Goal: Task Accomplishment & Management: Complete application form

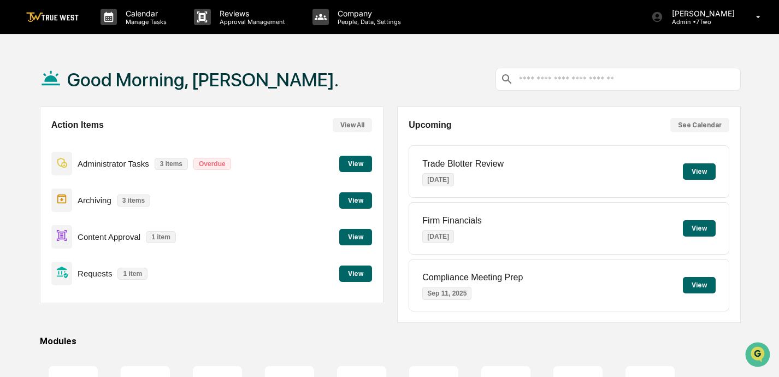
click at [351, 277] on button "View" at bounding box center [355, 274] width 33 height 16
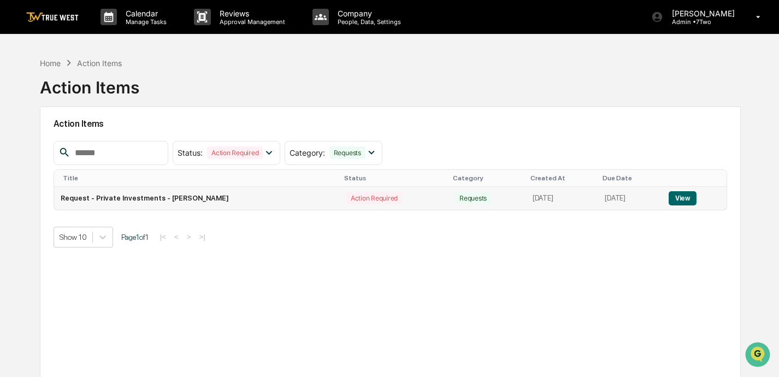
click at [685, 195] on button "View" at bounding box center [683, 198] width 28 height 14
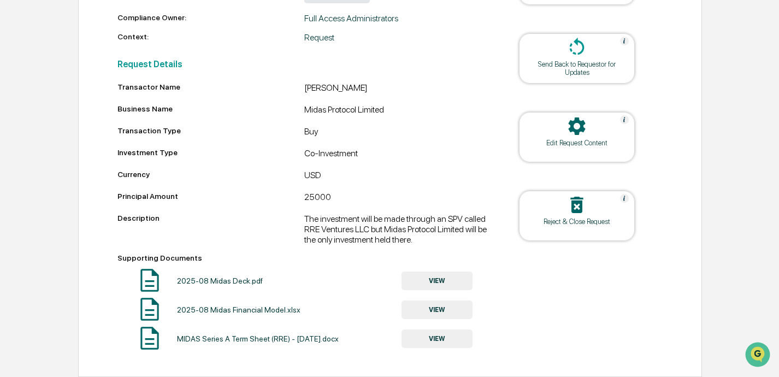
scroll to position [259, 0]
click at [434, 272] on button "VIEW" at bounding box center [437, 281] width 71 height 19
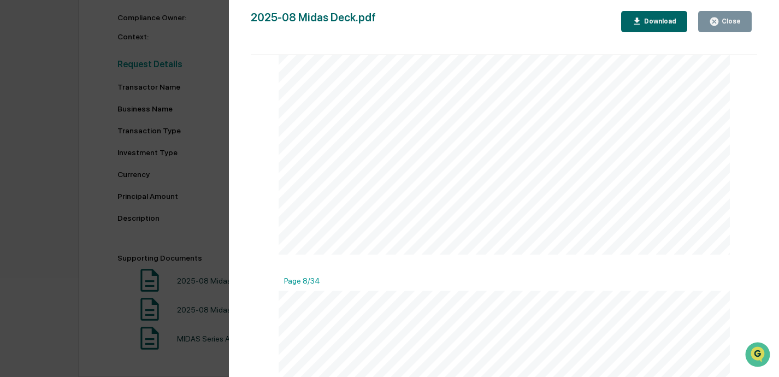
scroll to position [1837, 0]
click at [727, 19] on div "Close" at bounding box center [730, 21] width 21 height 8
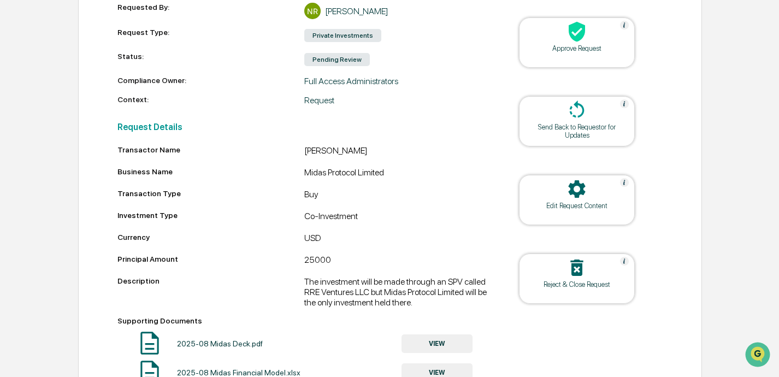
scroll to position [184, 0]
click at [573, 44] on div at bounding box center [577, 34] width 109 height 24
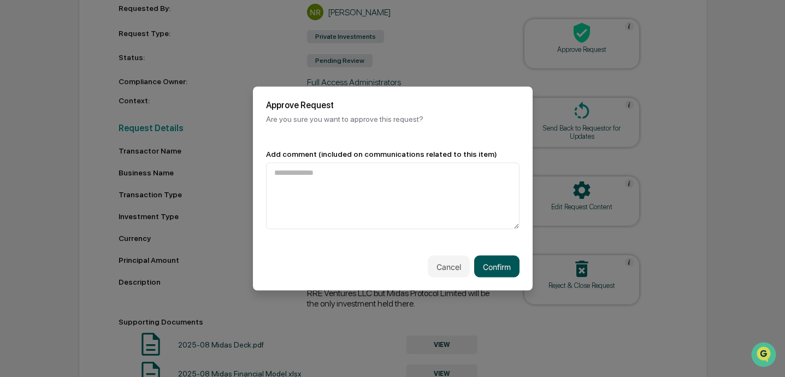
click at [498, 263] on button "Confirm" at bounding box center [496, 267] width 45 height 22
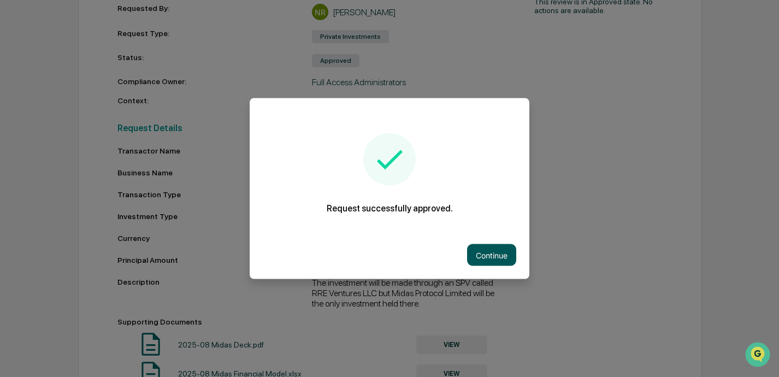
click at [488, 254] on button "Continue" at bounding box center [491, 255] width 49 height 22
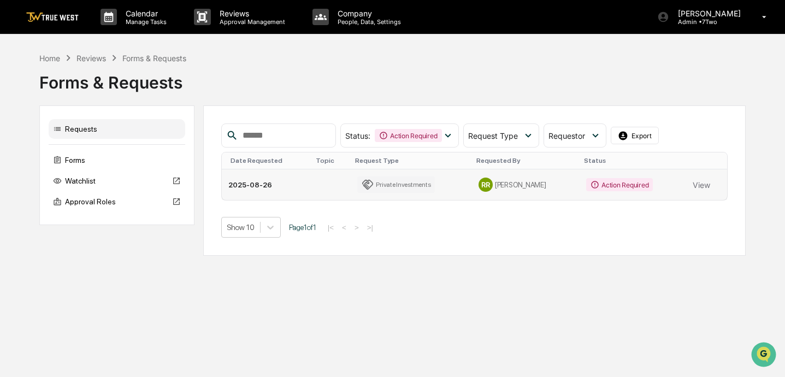
click at [597, 186] on div "Action Required" at bounding box center [619, 184] width 67 height 13
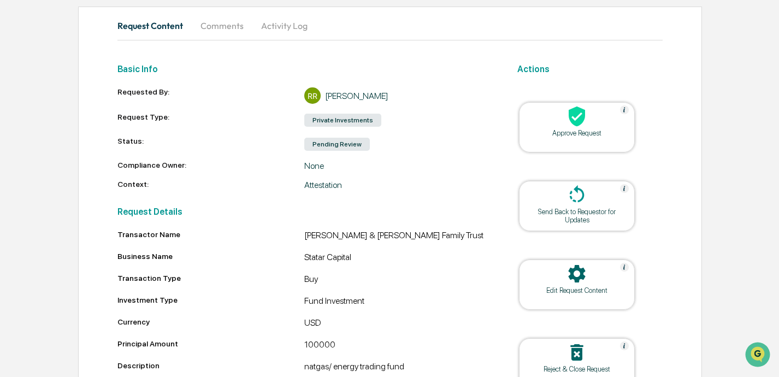
scroll to position [101, 0]
click at [572, 120] on icon at bounding box center [577, 116] width 16 height 20
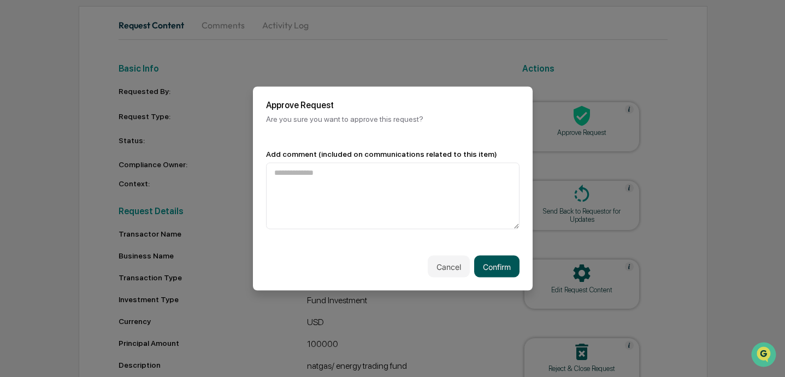
click at [493, 262] on button "Confirm" at bounding box center [496, 267] width 45 height 22
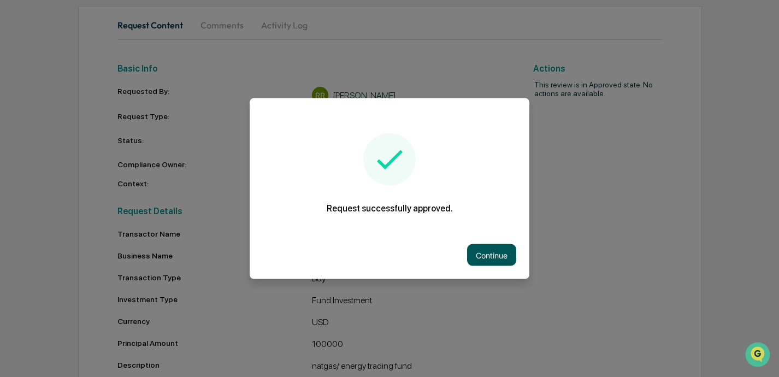
click at [493, 250] on button "Continue" at bounding box center [491, 255] width 49 height 22
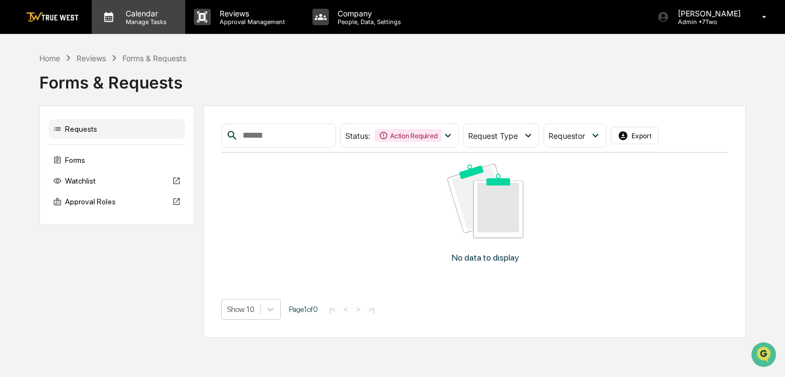
click at [92, 17] on div "Calendar Manage Tasks" at bounding box center [138, 17] width 93 height 34
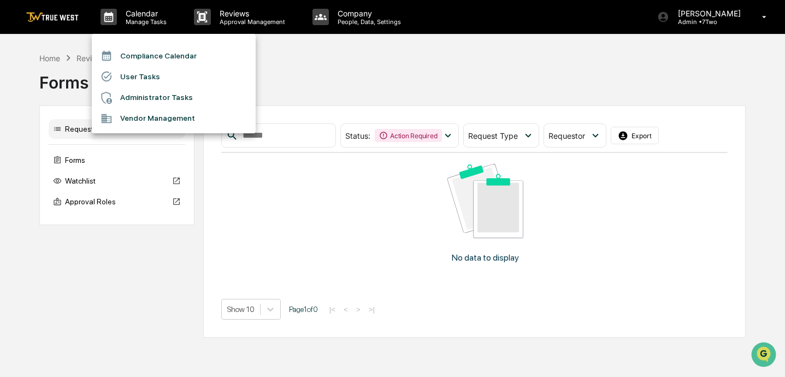
click at [325, 63] on div at bounding box center [392, 188] width 785 height 377
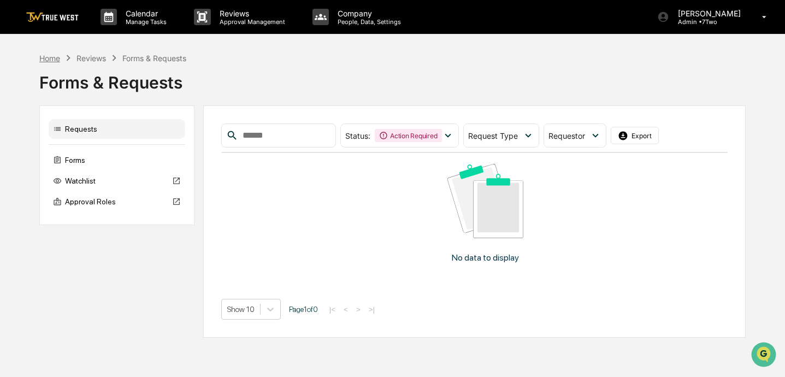
click at [52, 58] on div "Home" at bounding box center [49, 58] width 21 height 9
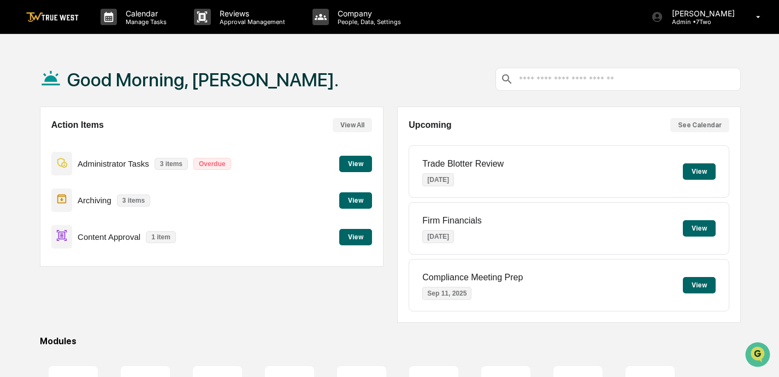
click at [350, 235] on button "View" at bounding box center [355, 237] width 33 height 16
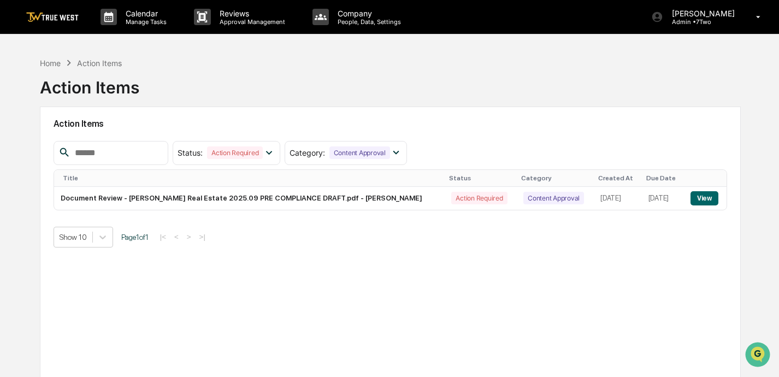
scroll to position [3, 0]
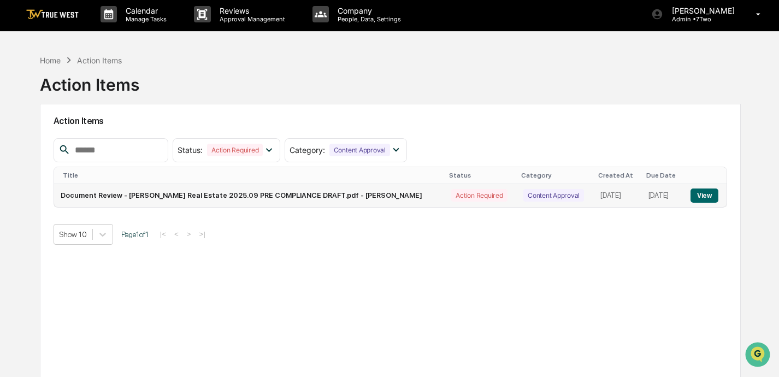
click at [706, 194] on button "View" at bounding box center [705, 196] width 28 height 14
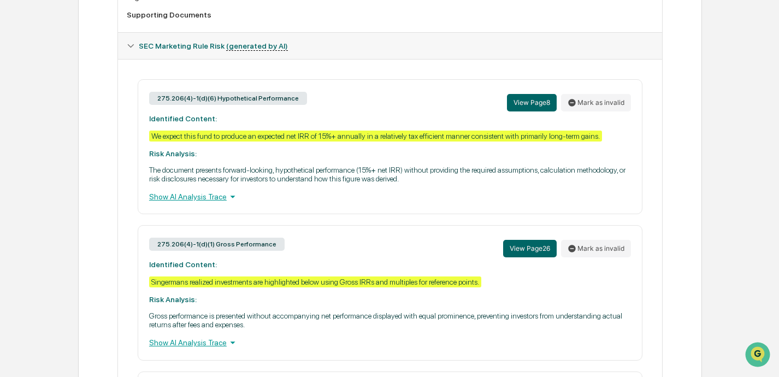
scroll to position [455, 0]
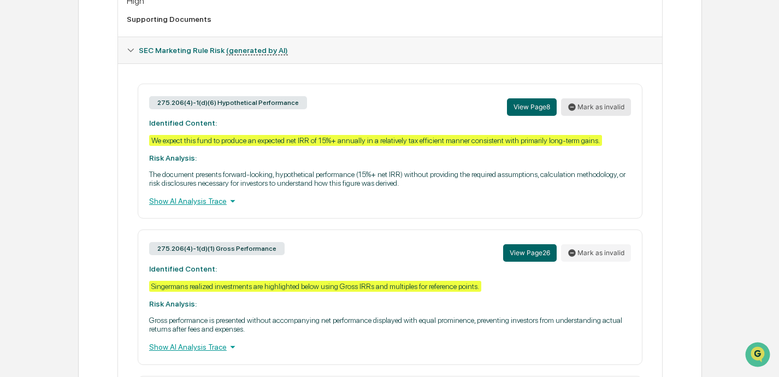
click at [597, 109] on button "Mark as invalid" at bounding box center [596, 106] width 70 height 17
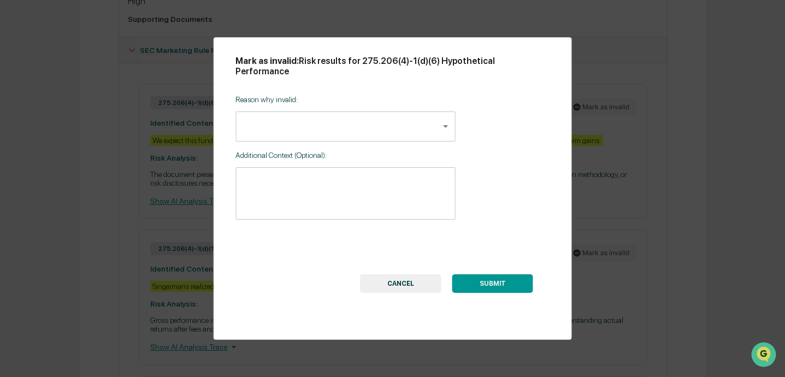
click at [442, 113] on body "Calendar Manage Tasks Reviews Approval Management Company People, Data, Setting…" at bounding box center [392, 52] width 785 height 1014
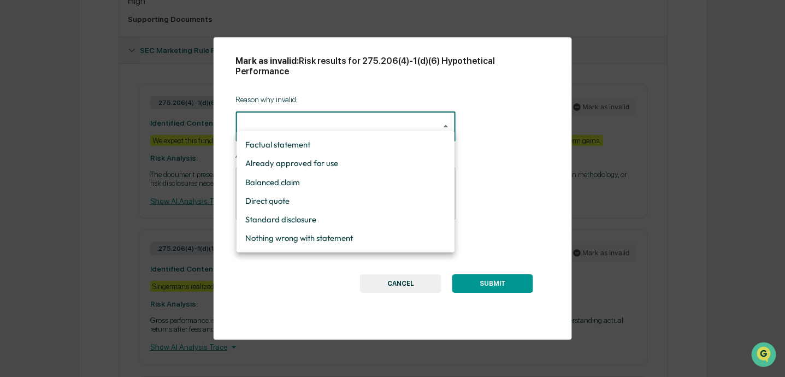
click at [409, 278] on div at bounding box center [392, 188] width 785 height 377
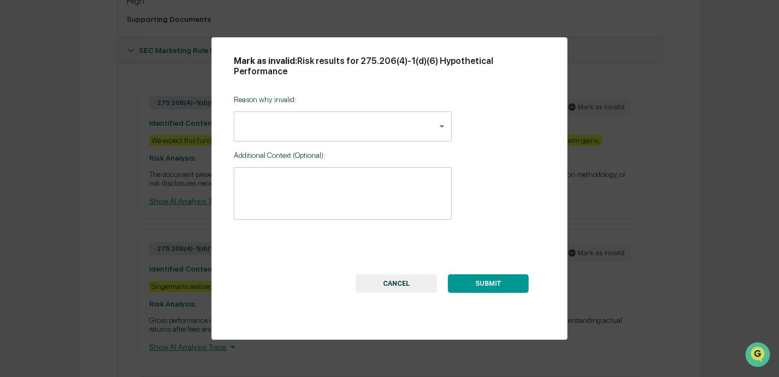
click at [409, 274] on button "CANCEL" at bounding box center [396, 283] width 81 height 19
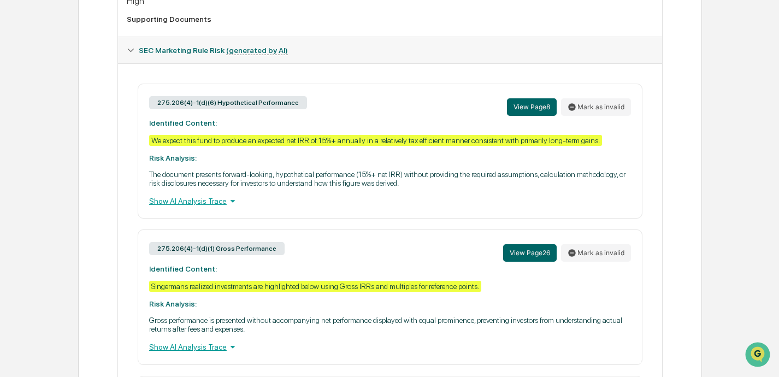
click at [230, 201] on icon at bounding box center [232, 201] width 5 height 3
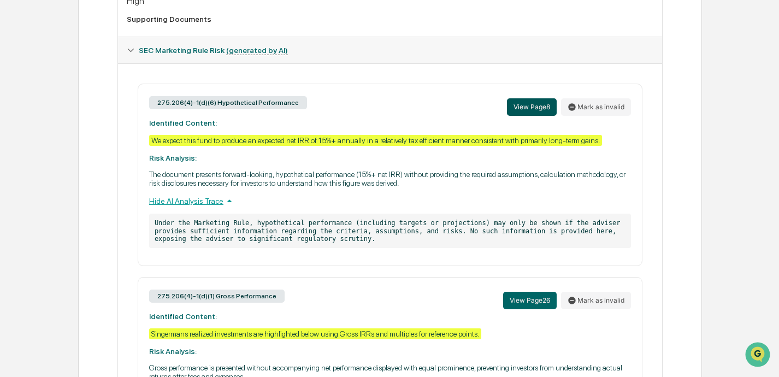
click at [523, 108] on button "View Page 8" at bounding box center [532, 106] width 50 height 17
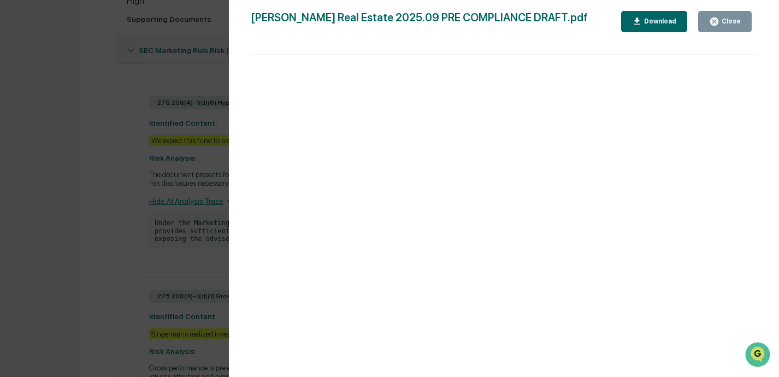
click at [717, 18] on icon "button" at bounding box center [715, 21] width 8 height 8
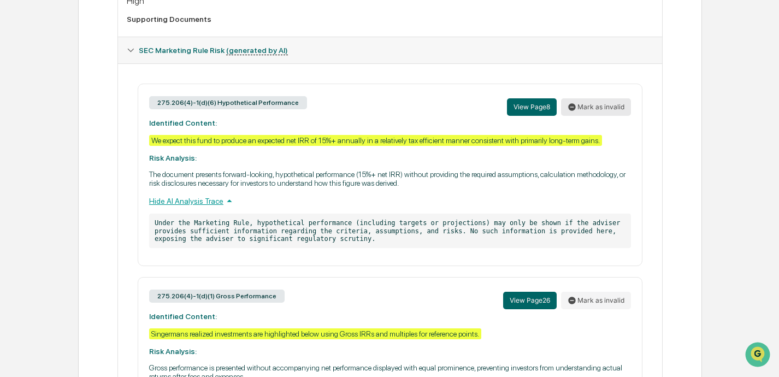
click at [602, 107] on button "Mark as invalid" at bounding box center [596, 106] width 70 height 17
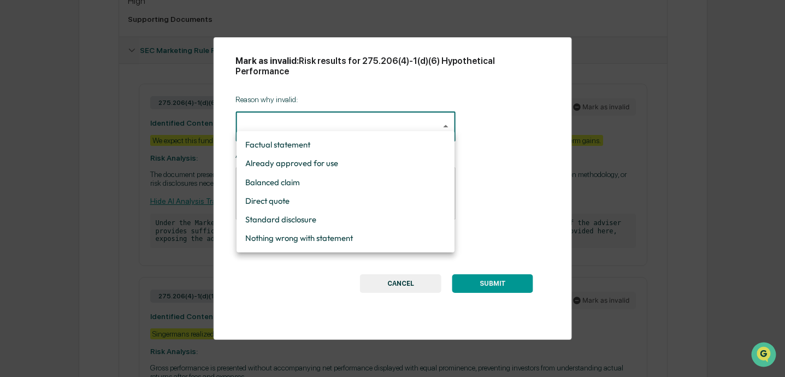
click at [444, 114] on body "Calendar Manage Tasks Reviews Approval Management Company People, Data, Setting…" at bounding box center [392, 76] width 785 height 1062
click at [400, 269] on div at bounding box center [392, 188] width 785 height 377
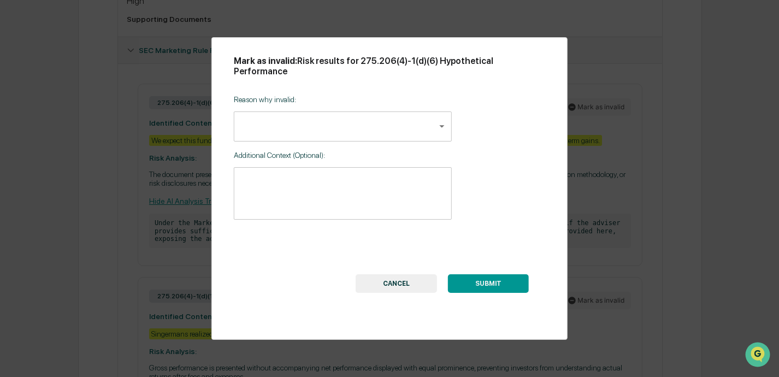
click at [414, 274] on button "CANCEL" at bounding box center [396, 283] width 81 height 19
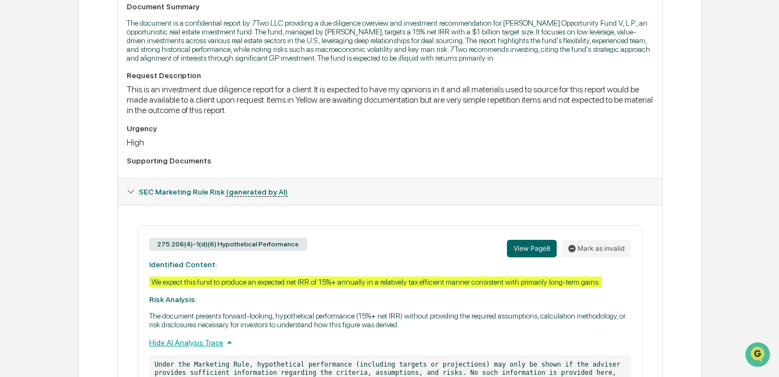
scroll to position [315, 0]
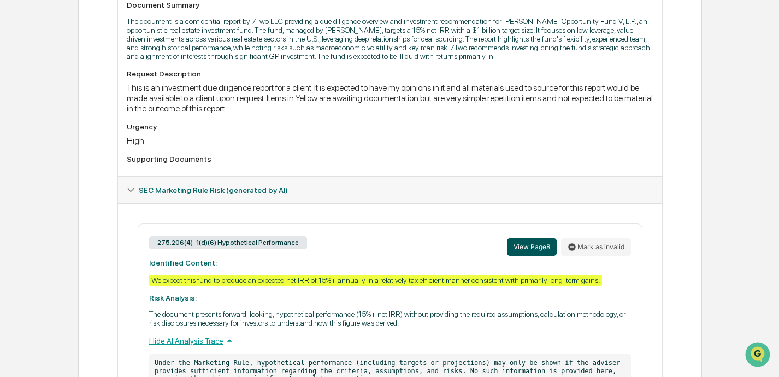
click at [530, 251] on button "View Page 8" at bounding box center [532, 246] width 50 height 17
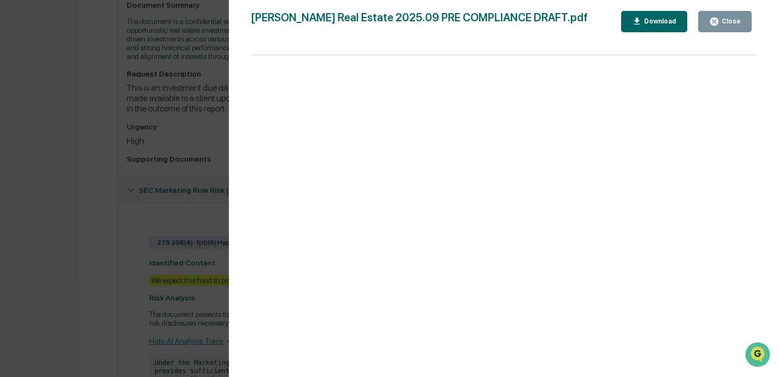
click at [730, 20] on div "Close" at bounding box center [730, 21] width 21 height 8
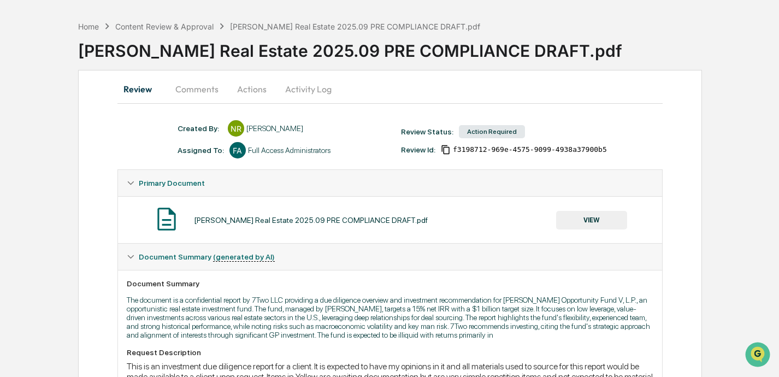
scroll to position [17, 0]
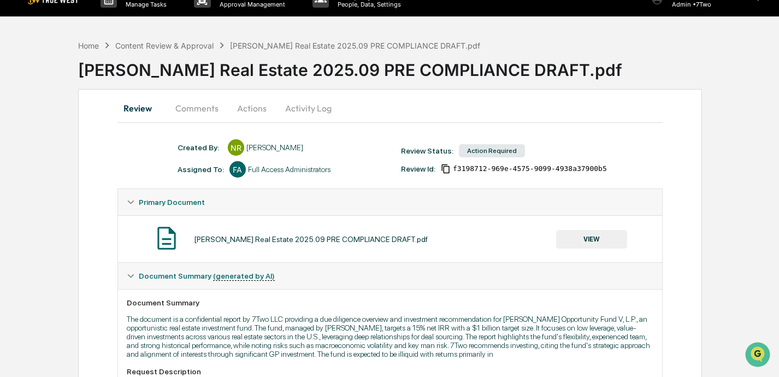
click at [196, 108] on button "Comments" at bounding box center [197, 108] width 61 height 26
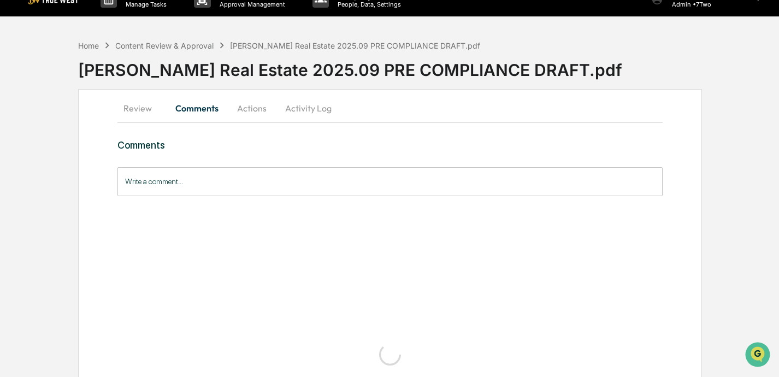
scroll to position [0, 0]
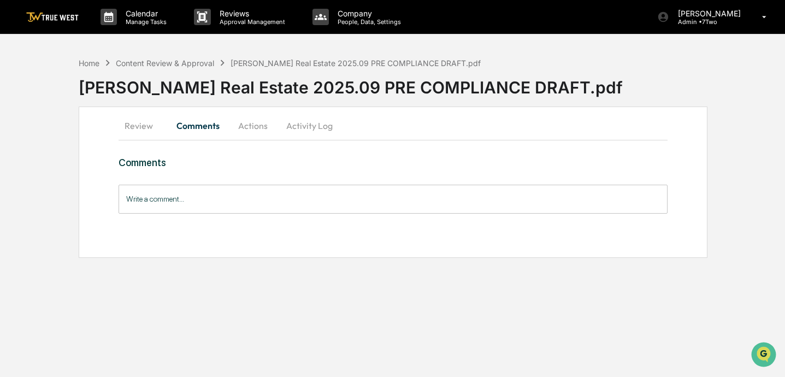
click at [255, 129] on button "Actions" at bounding box center [252, 126] width 49 height 26
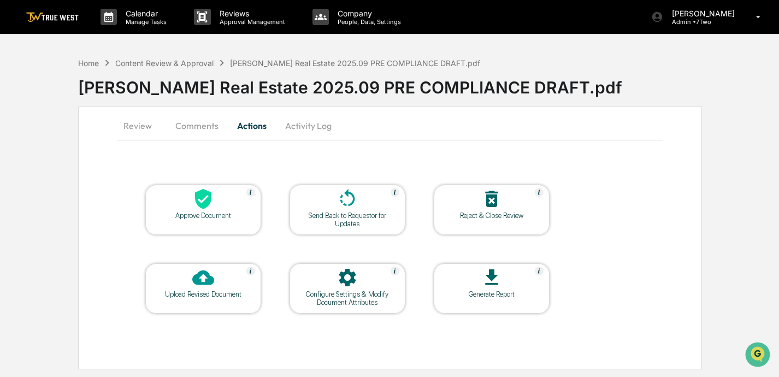
scroll to position [3, 0]
click at [341, 204] on icon at bounding box center [348, 199] width 22 height 22
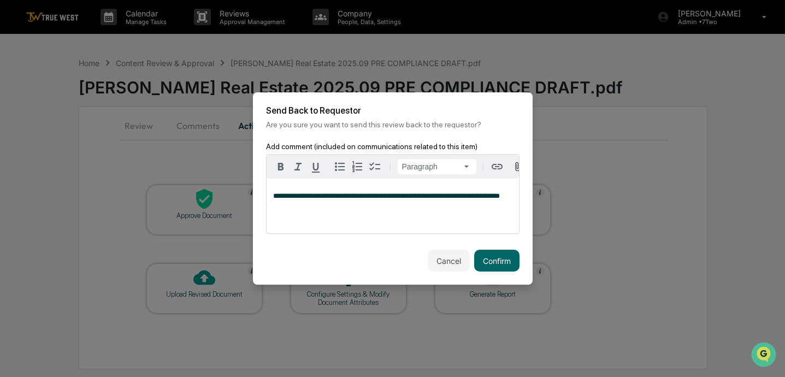
click at [433, 200] on span "**********" at bounding box center [386, 195] width 227 height 7
click at [423, 200] on span "**********" at bounding box center [389, 195] width 232 height 7
click at [520, 202] on div "**********" at bounding box center [393, 196] width 280 height 108
click at [512, 202] on p "**********" at bounding box center [392, 199] width 239 height 15
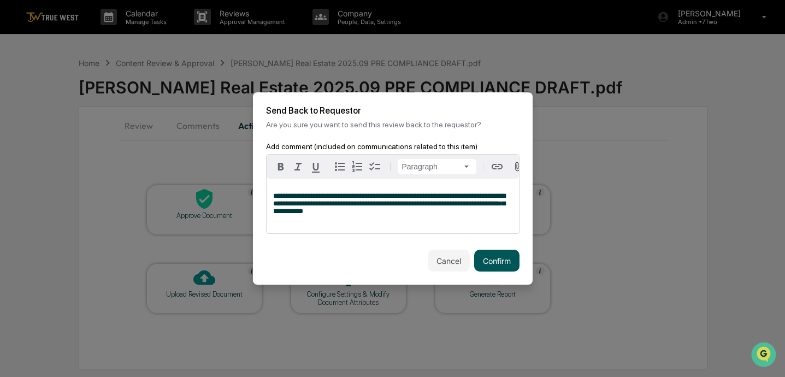
click at [495, 262] on button "Confirm" at bounding box center [496, 261] width 45 height 22
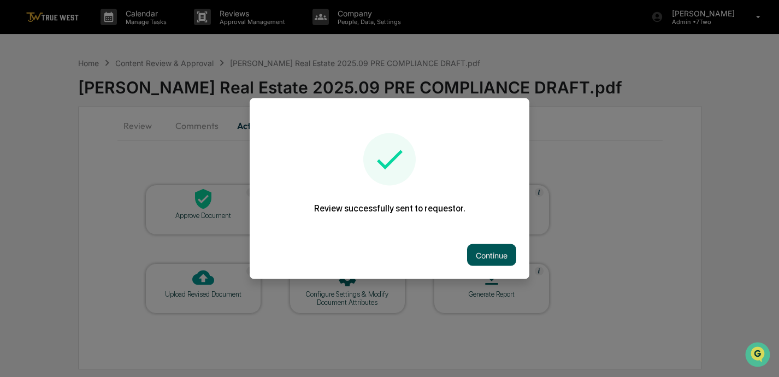
click at [478, 253] on button "Continue" at bounding box center [491, 255] width 49 height 22
